Goal: Task Accomplishment & Management: Manage account settings

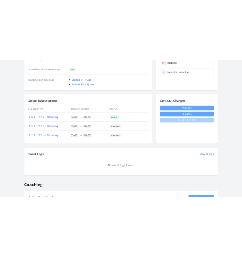
scroll to position [183, 0]
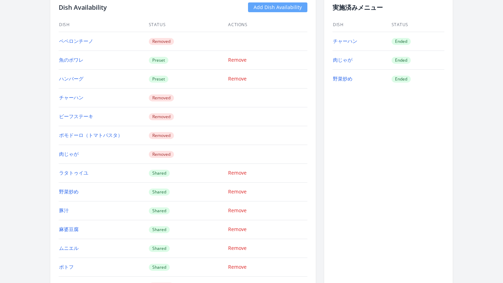
scroll to position [677, 0]
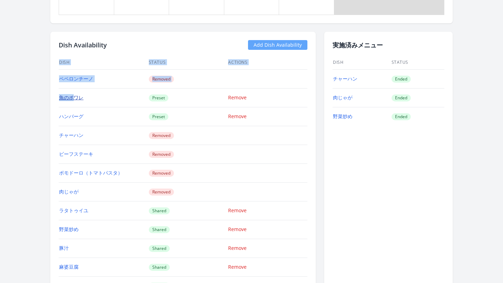
drag, startPoint x: 53, startPoint y: 99, endPoint x: 73, endPoint y: 100, distance: 19.6
click at [73, 100] on div "Dish Availability Add Dish Availability Dish Status Actions ペペロンチーノ Removed 魚のポ…" at bounding box center [182, 224] width 265 height 385
click at [99, 101] on td "魚のポワレ" at bounding box center [104, 97] width 90 height 19
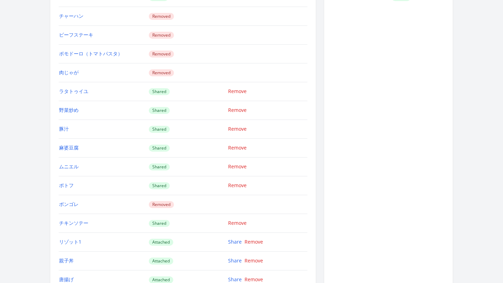
scroll to position [802, 0]
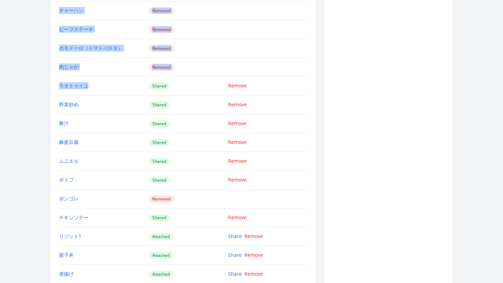
drag, startPoint x: 55, startPoint y: 88, endPoint x: 77, endPoint y: 94, distance: 22.3
click at [77, 94] on div "Dish Availability Add Dish Availability Dish Status Actions ペペロンチーノ Removed 魚のポ…" at bounding box center [182, 99] width 265 height 385
click at [77, 94] on td "ラタトゥイユ" at bounding box center [104, 85] width 90 height 19
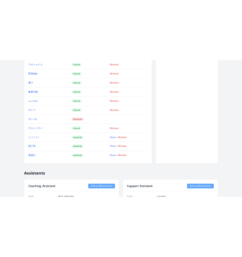
scroll to position [879, 0]
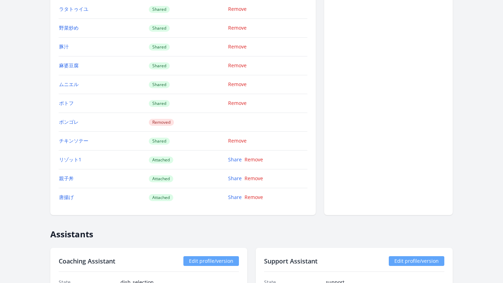
drag, startPoint x: 59, startPoint y: 11, endPoint x: 76, endPoint y: 46, distance: 38.9
click at [77, 46] on tbody "ペペロンチーノ Removed 魚のポワレ Preset Remove ハンバーグ Preset Remove チャーハン Removed ビーフステーキ R…" at bounding box center [183, 37] width 249 height 339
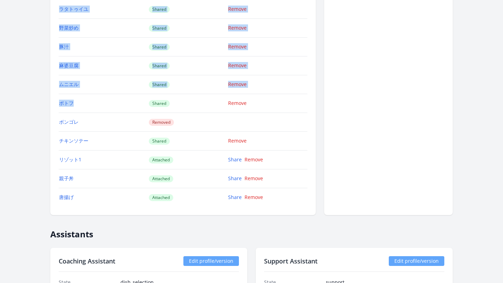
drag, startPoint x: 54, startPoint y: 9, endPoint x: 79, endPoint y: 108, distance: 101.8
click at [79, 108] on div "Dish Availability Add Dish Availability Dish Status Actions ペペロンチーノ Removed 魚のポ…" at bounding box center [182, 22] width 265 height 385
copy div "Dish Status Actions ペペロンチーノ Removed 魚のポワレ Preset Remove ハンバーグ Preset Remove チャー…"
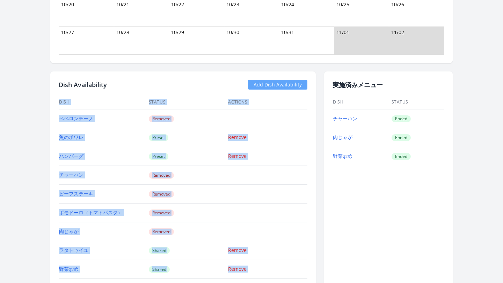
scroll to position [624, 0]
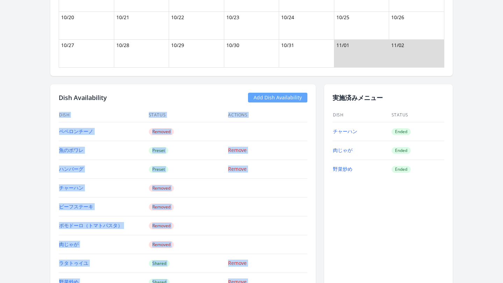
click at [111, 100] on div "Dish Availability Add Dish Availability" at bounding box center [183, 98] width 249 height 10
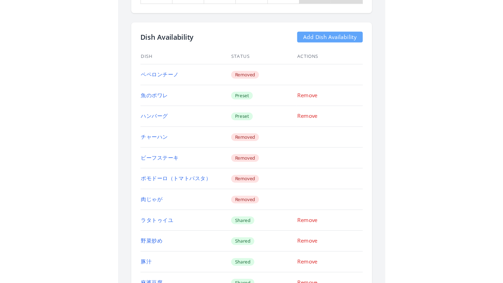
scroll to position [944, 0]
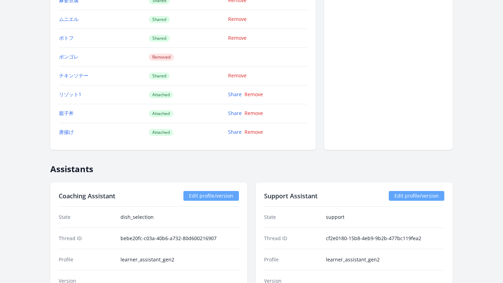
click at [203, 111] on td "Attached" at bounding box center [188, 113] width 80 height 19
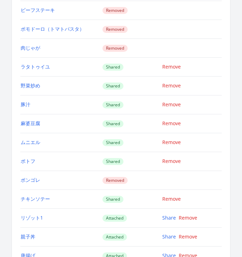
scroll to position [1075, 0]
